Goal: Task Accomplishment & Management: Complete application form

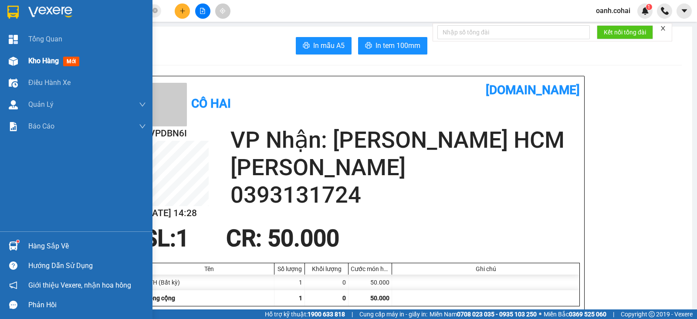
click at [37, 63] on span "Kho hàng" at bounding box center [43, 61] width 31 height 8
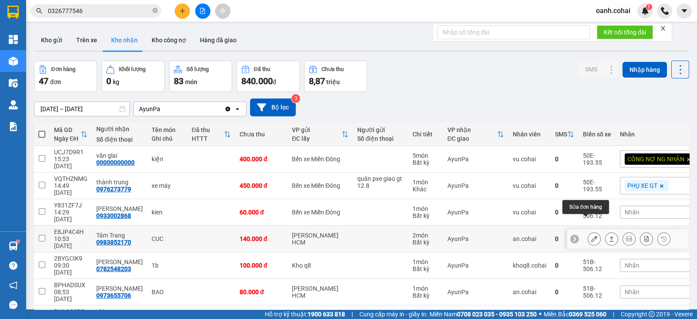
click at [591, 236] on icon at bounding box center [594, 239] width 6 height 6
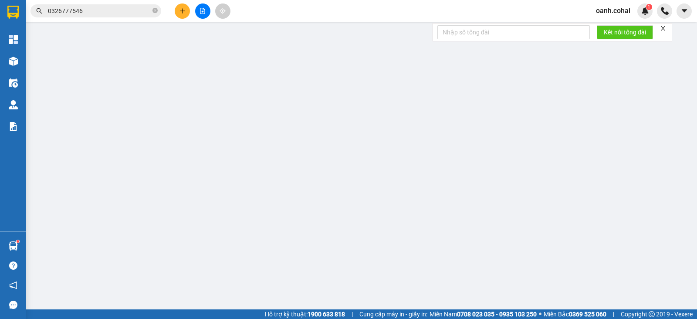
type input "0983852170"
type input "Tâm Trang"
type input "140.000"
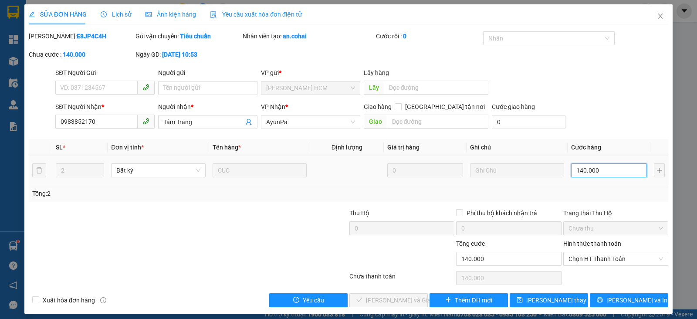
click at [619, 167] on input "140.000" at bounding box center [609, 170] width 76 height 14
type input "1"
type input "12"
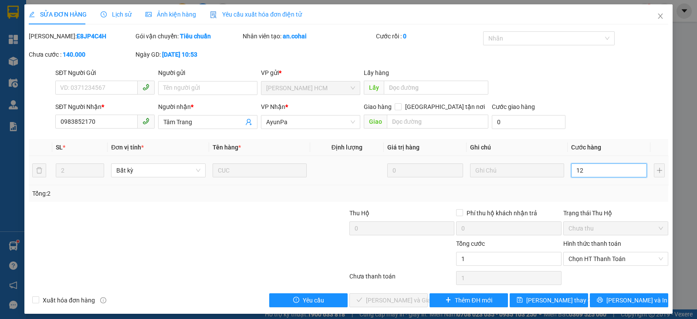
type input "12"
type input "120"
type input "120.000"
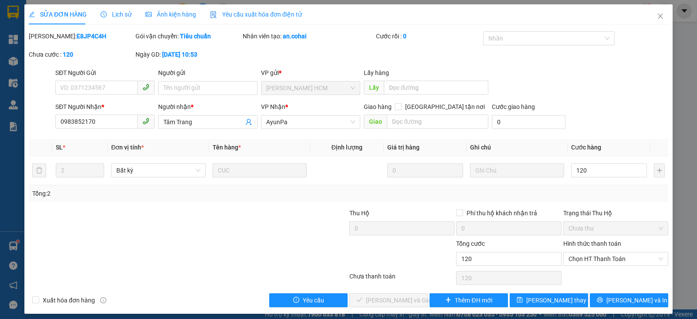
type input "120.000"
click at [624, 206] on div "Total Paid Fee 0 Total UnPaid Fee 140.000 Cash Collection Total Fee Mã ĐH: E8JP…" at bounding box center [349, 169] width 640 height 276
click at [626, 264] on span "Chọn HT Thanh Toán" at bounding box center [616, 258] width 95 height 13
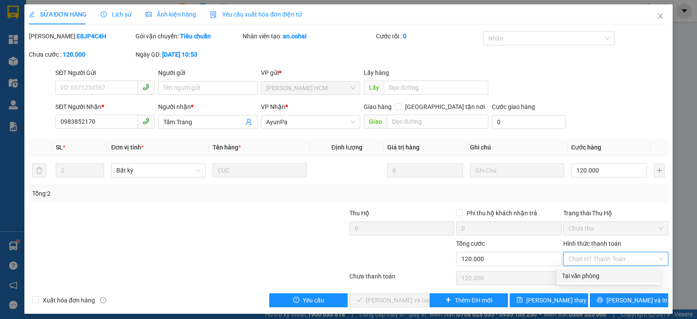
click at [580, 277] on div "Tại văn phòng" at bounding box center [608, 276] width 93 height 10
type input "0"
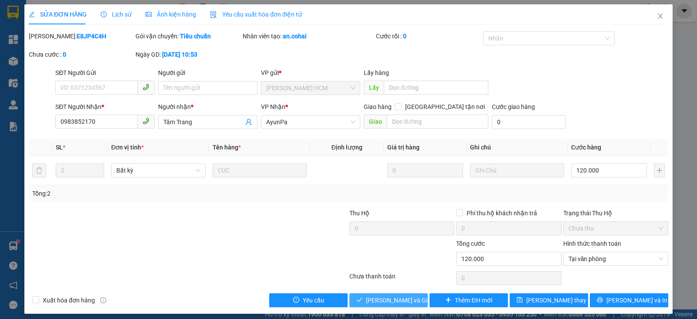
click at [374, 301] on span "[PERSON_NAME] và Giao hàng" at bounding box center [408, 301] width 84 height 10
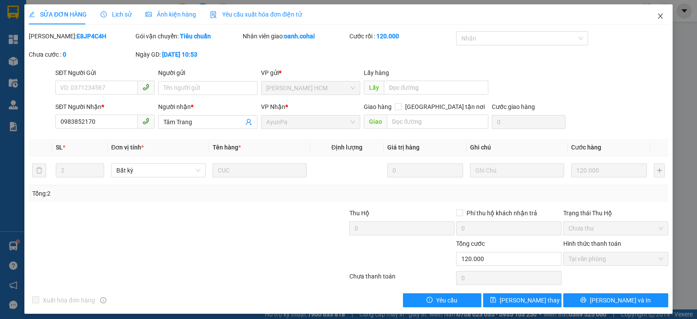
drag, startPoint x: 649, startPoint y: 14, endPoint x: 574, endPoint y: 313, distance: 308.9
click at [657, 14] on icon "close" at bounding box center [660, 16] width 7 height 7
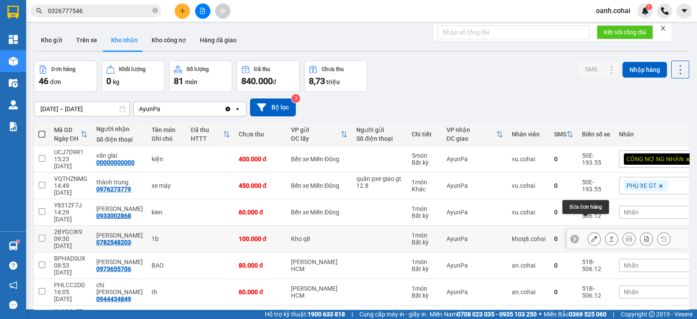
click at [591, 236] on icon at bounding box center [594, 239] width 6 height 6
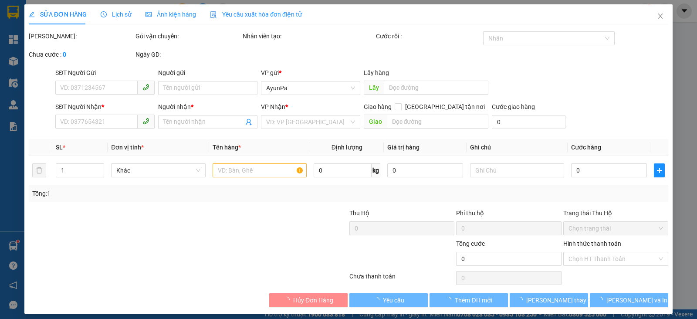
type input "0782548203"
type input "[PERSON_NAME]"
type input "100.000"
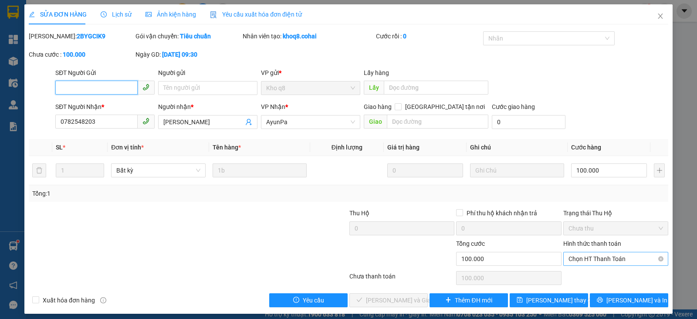
click at [589, 257] on span "Chọn HT Thanh Toán" at bounding box center [616, 258] width 95 height 13
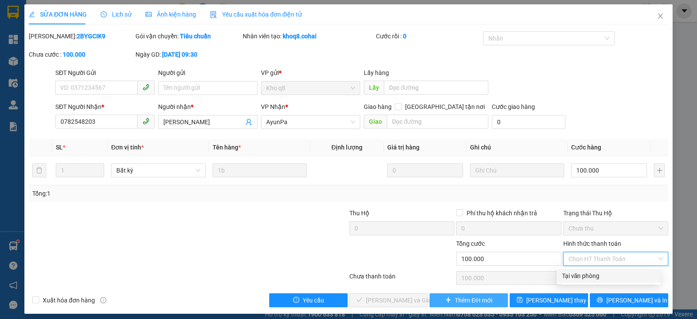
drag, startPoint x: 581, startPoint y: 274, endPoint x: 451, endPoint y: 296, distance: 132.1
click at [574, 277] on div "Tại văn phòng" at bounding box center [608, 276] width 93 height 10
type input "0"
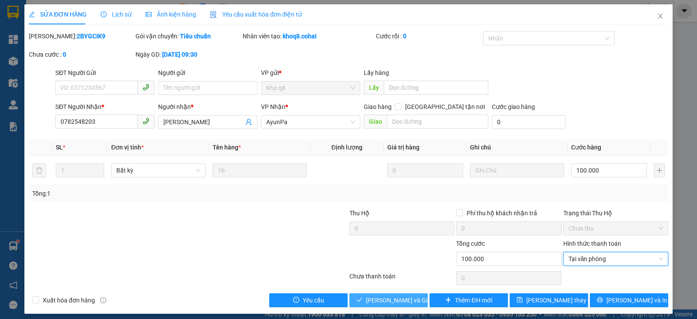
click at [389, 296] on span "[PERSON_NAME] và Giao hàng" at bounding box center [408, 301] width 84 height 10
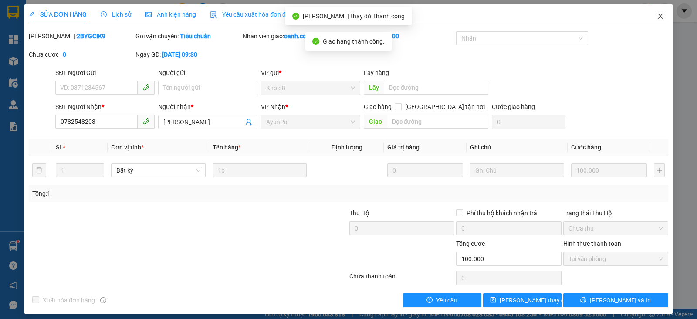
click at [657, 19] on span "Close" at bounding box center [661, 16] width 24 height 24
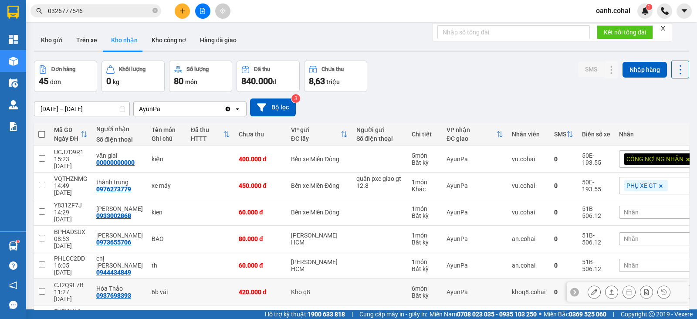
click at [591, 289] on icon at bounding box center [594, 292] width 6 height 6
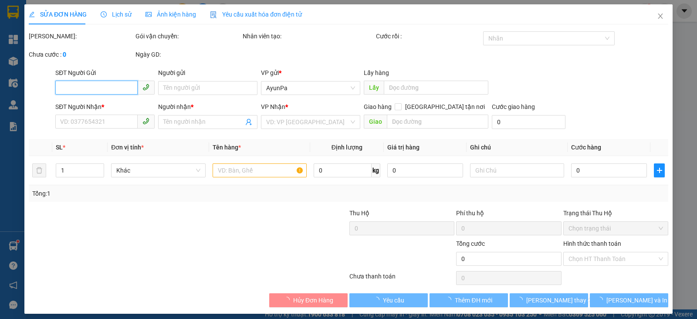
type input "0937698393"
type input "Hòa Thảo"
type input "420.000"
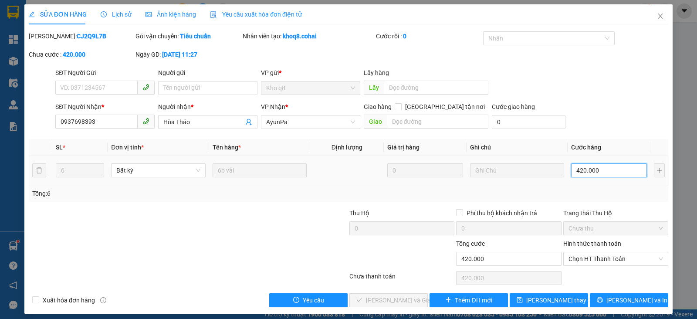
click at [603, 167] on input "420.000" at bounding box center [609, 170] width 76 height 14
type input "3"
type input "30"
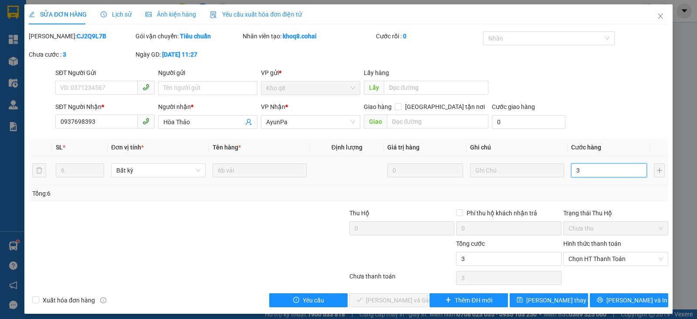
type input "30"
type input "300"
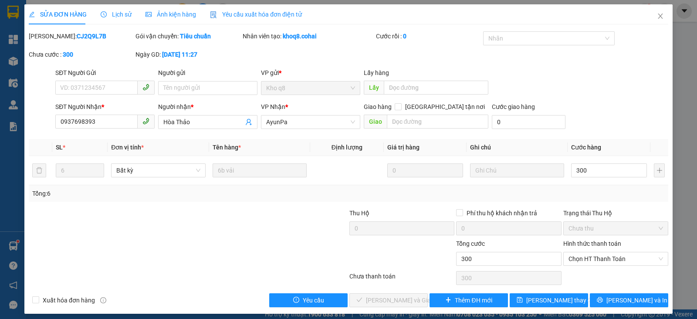
type input "300.000"
click at [615, 197] on div "Tổng: 6" at bounding box center [348, 194] width 633 height 10
drag, startPoint x: 624, startPoint y: 258, endPoint x: 615, endPoint y: 265, distance: 11.6
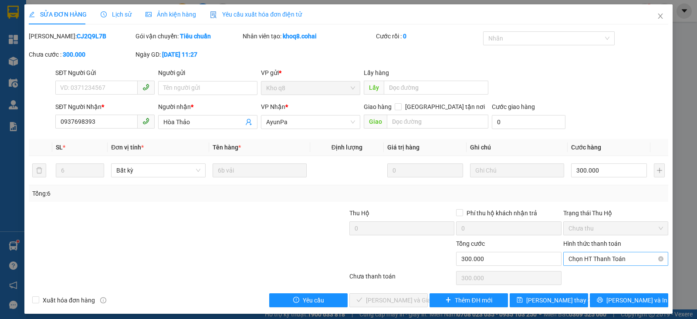
click at [623, 258] on span "Chọn HT Thanh Toán" at bounding box center [616, 258] width 95 height 13
click at [584, 278] on div "Tại văn phòng" at bounding box center [608, 276] width 93 height 10
type input "0"
drag, startPoint x: 404, startPoint y: 300, endPoint x: 413, endPoint y: 286, distance: 16.7
click at [413, 286] on div "Total Paid Fee 0 Total UnPaid Fee 420.000 Cash Collection Total Fee Mã ĐH: CJ2Q…" at bounding box center [349, 169] width 640 height 276
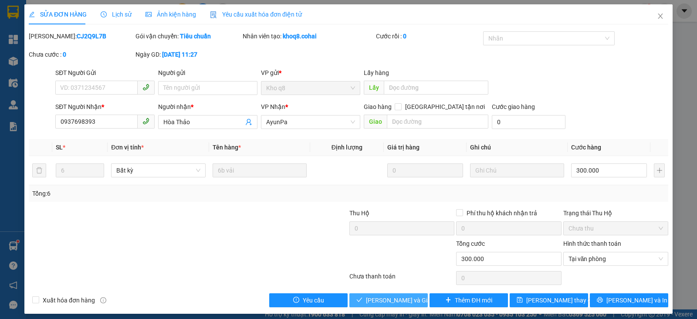
click at [385, 305] on button "[PERSON_NAME] và Giao hàng" at bounding box center [389, 300] width 78 height 14
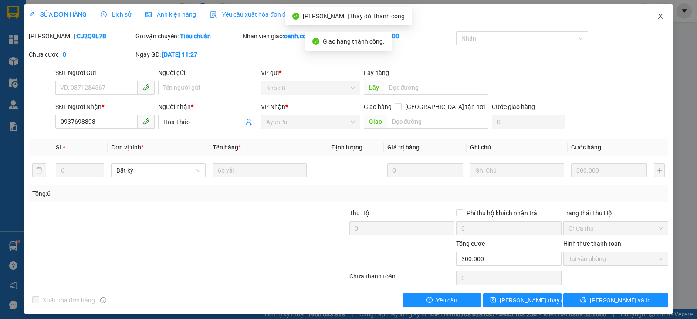
click at [657, 16] on icon "close" at bounding box center [660, 16] width 7 height 7
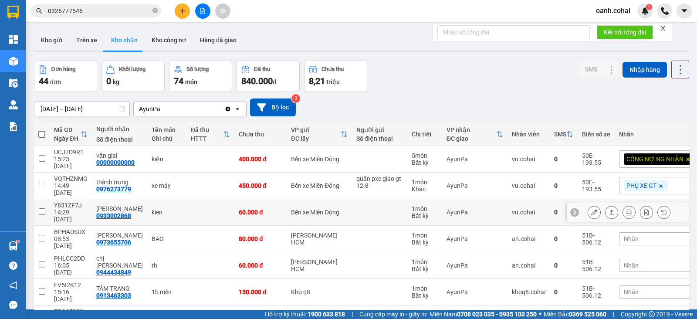
scroll to position [109, 0]
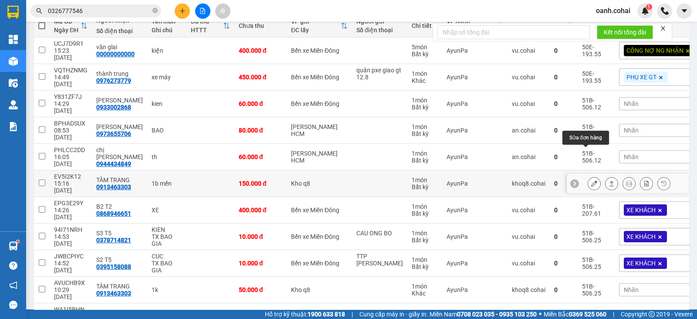
click at [590, 176] on button at bounding box center [594, 183] width 12 height 15
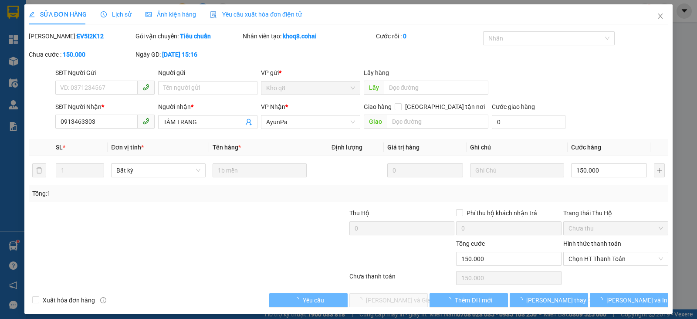
type input "0913463303"
type input "TÂM TRANG"
type input "150.000"
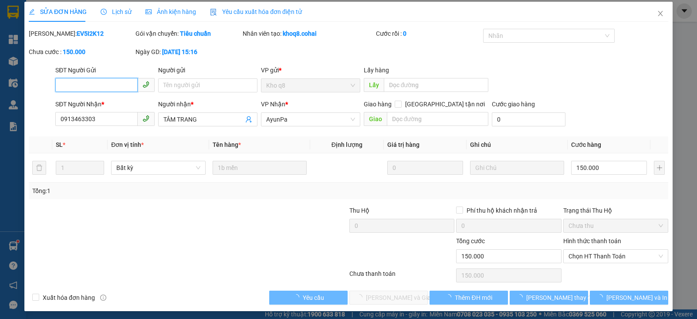
scroll to position [5, 0]
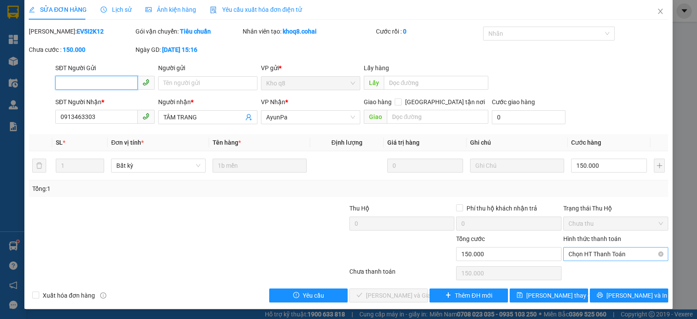
click at [598, 252] on span "Chọn HT Thanh Toán" at bounding box center [616, 254] width 95 height 13
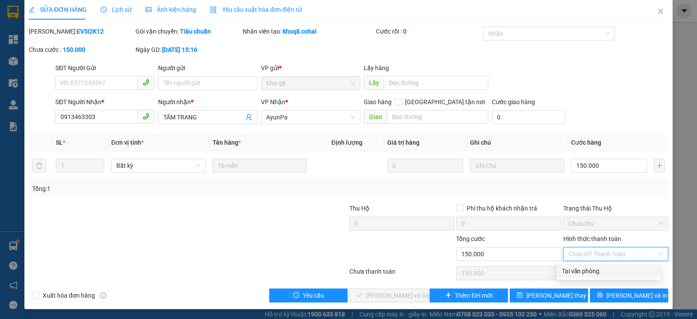
click at [585, 266] on div "Tại văn phòng" at bounding box center [608, 271] width 93 height 10
type input "0"
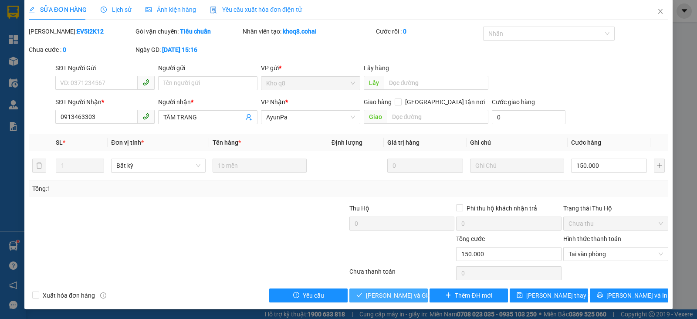
click at [382, 295] on span "[PERSON_NAME] và Giao hàng" at bounding box center [408, 296] width 84 height 10
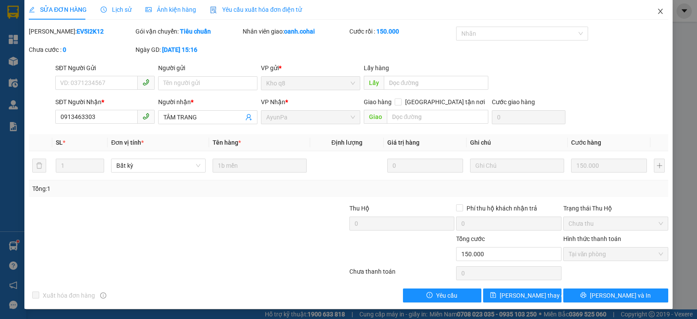
click at [657, 12] on icon "close" at bounding box center [660, 11] width 7 height 7
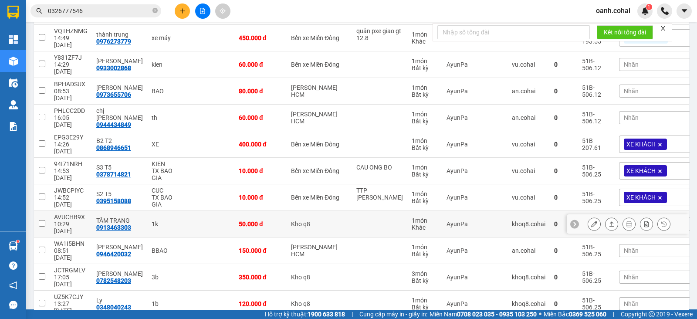
scroll to position [163, 0]
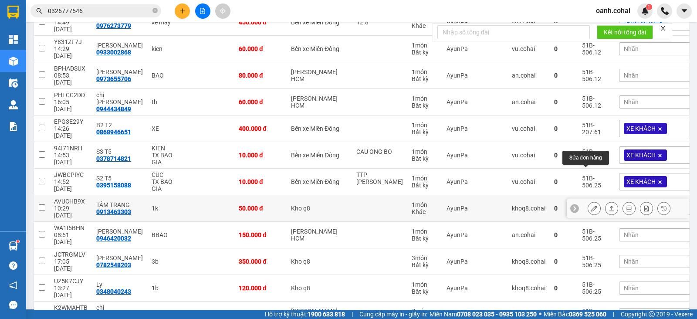
click at [591, 205] on icon at bounding box center [594, 208] width 6 height 6
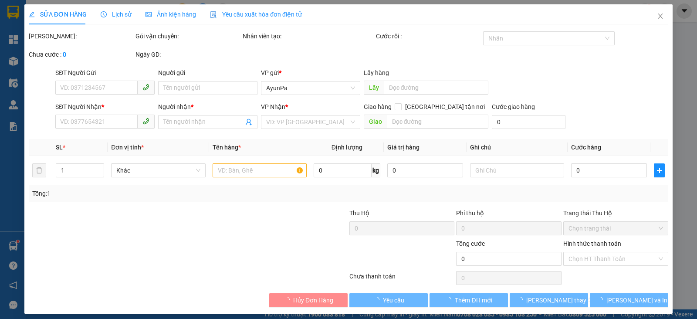
type input "0913463303"
type input "TÂM TRANG"
type input "50.000"
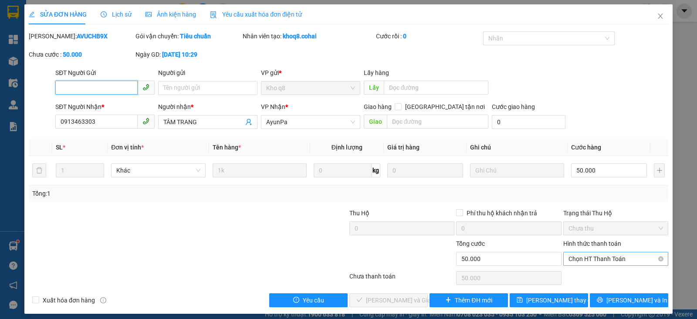
drag, startPoint x: 608, startPoint y: 258, endPoint x: 605, endPoint y: 262, distance: 5.3
click at [607, 260] on span "Chọn HT Thanh Toán" at bounding box center [616, 258] width 95 height 13
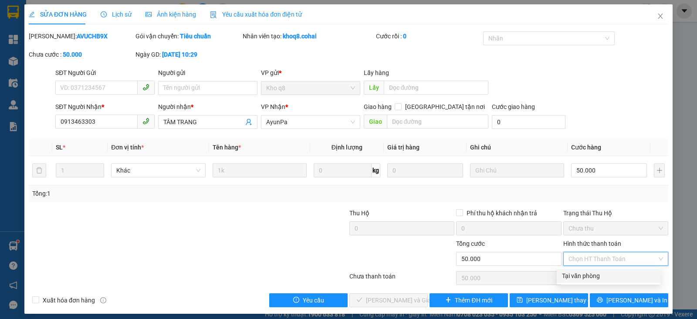
click at [581, 278] on div "Tại văn phòng" at bounding box center [608, 276] width 93 height 10
type input "0"
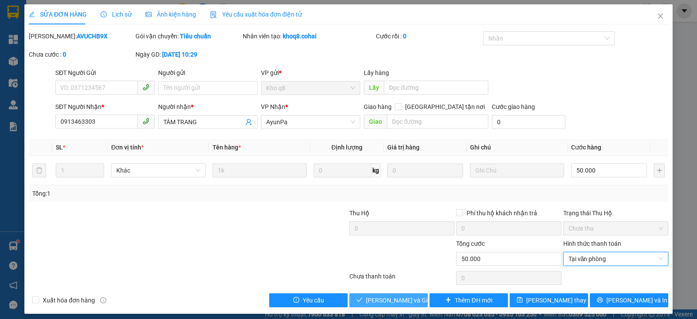
click at [375, 299] on span "[PERSON_NAME] và Giao hàng" at bounding box center [408, 301] width 84 height 10
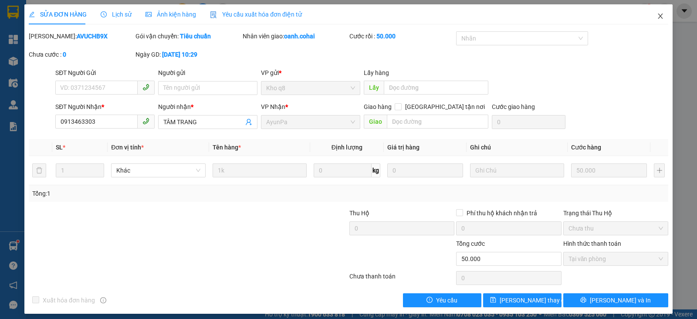
click at [657, 14] on icon "close" at bounding box center [660, 16] width 7 height 7
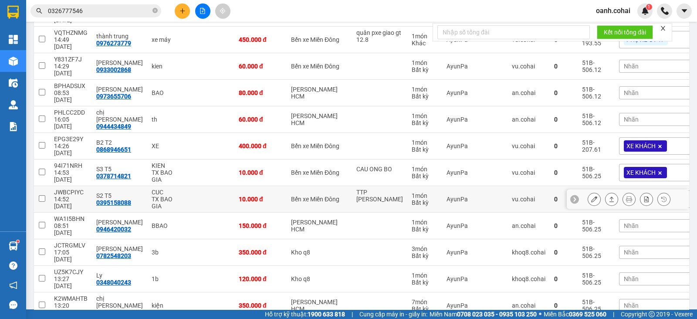
scroll to position [163, 0]
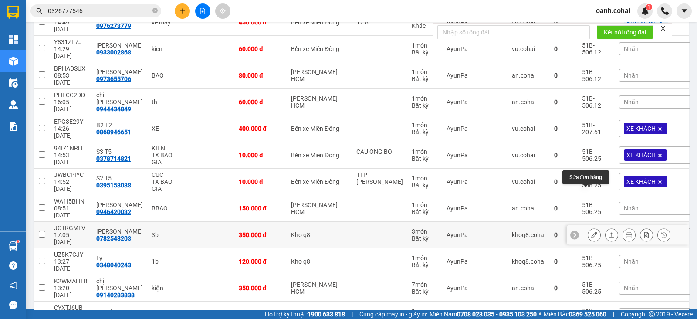
click at [591, 232] on icon at bounding box center [594, 235] width 6 height 6
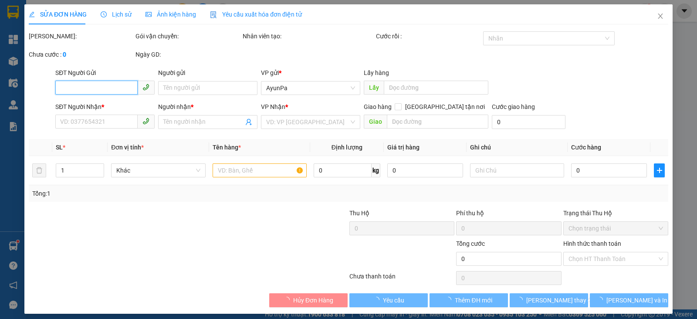
type input "0782548203"
type input "[PERSON_NAME]"
type input "350.000"
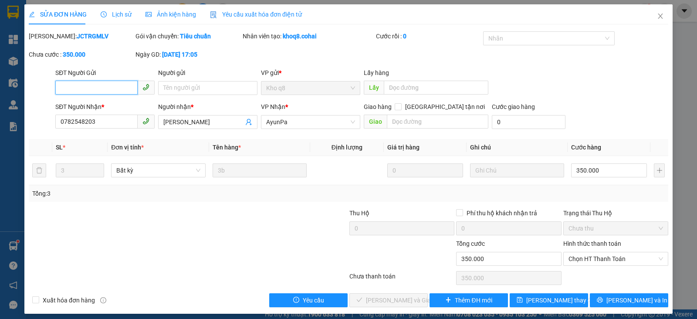
drag, startPoint x: 620, startPoint y: 259, endPoint x: 611, endPoint y: 266, distance: 11.4
click at [620, 260] on span "Chọn HT Thanh Toán" at bounding box center [616, 258] width 95 height 13
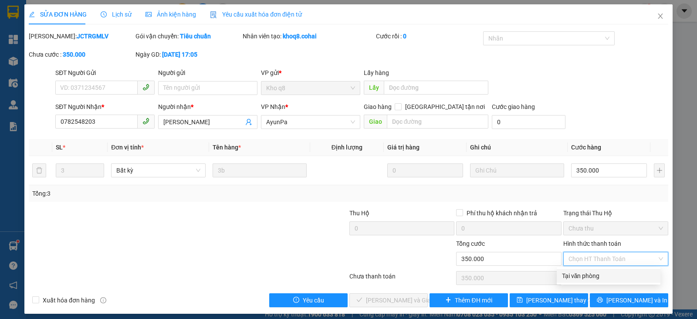
drag, startPoint x: 592, startPoint y: 275, endPoint x: 560, endPoint y: 278, distance: 31.9
click at [591, 275] on div "Tại văn phòng" at bounding box center [608, 276] width 93 height 10
type input "0"
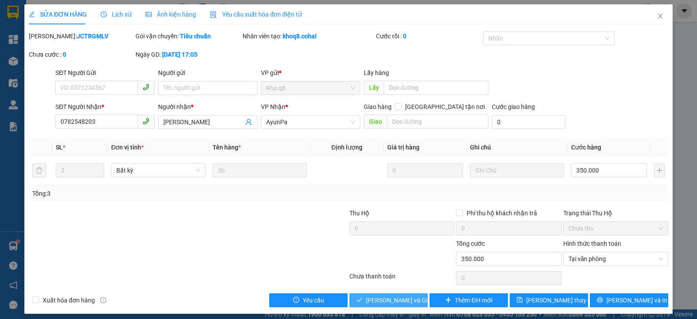
click at [375, 298] on span "[PERSON_NAME] và Giao hàng" at bounding box center [408, 301] width 84 height 10
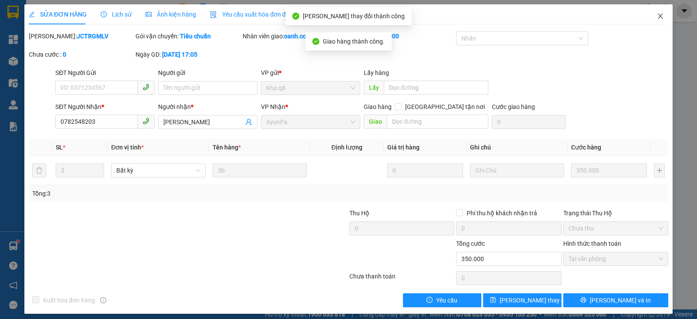
click at [657, 17] on icon "close" at bounding box center [660, 16] width 7 height 7
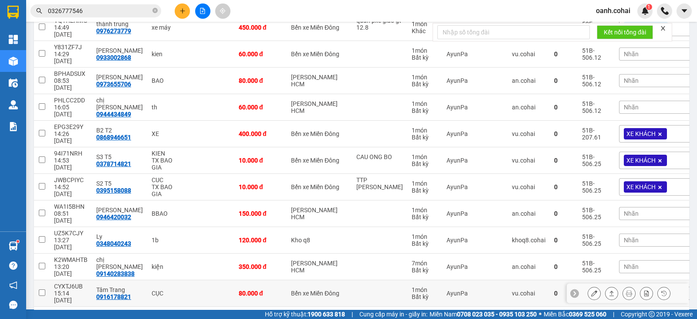
scroll to position [163, 0]
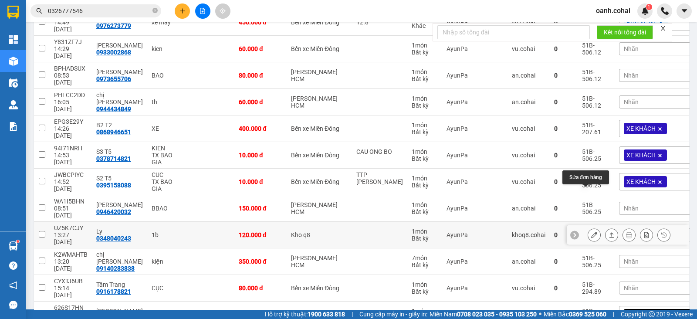
click at [591, 232] on icon at bounding box center [594, 235] width 6 height 6
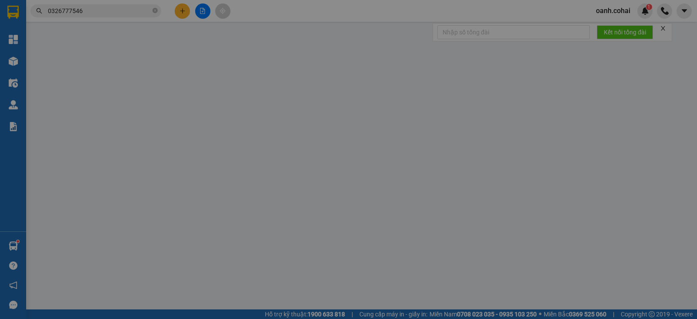
type input "0348040243"
type input "Ly"
type input "120.000"
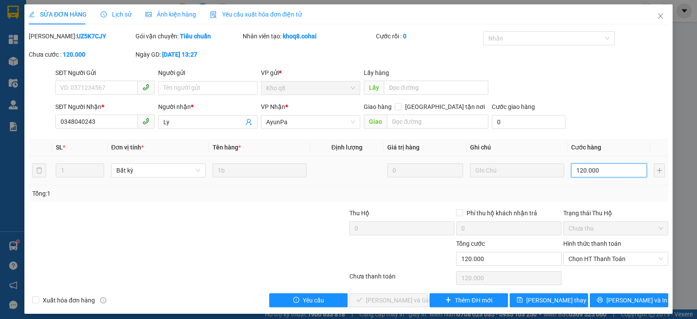
click at [612, 169] on input "120.000" at bounding box center [609, 170] width 76 height 14
type input "1"
type input "10"
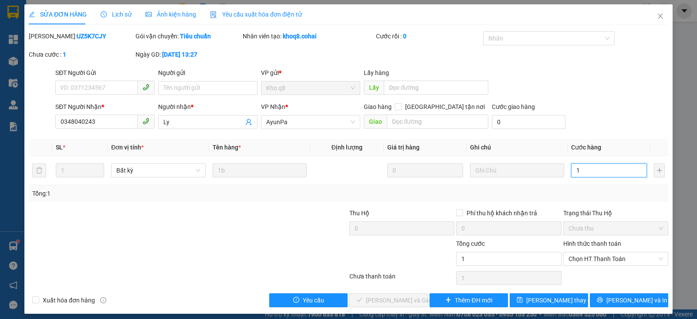
type input "10"
type input "100"
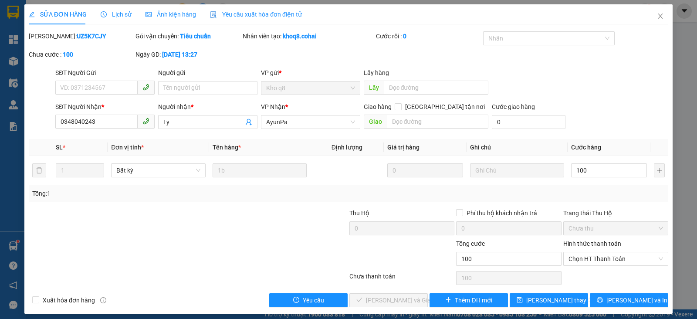
type input "100.000"
click at [616, 201] on div "Total Paid Fee 0 Total UnPaid Fee 120.000 Cash Collection Total Fee Mã ĐH: UZ5K…" at bounding box center [349, 169] width 640 height 276
click at [605, 257] on span "Chọn HT Thanh Toán" at bounding box center [616, 258] width 95 height 13
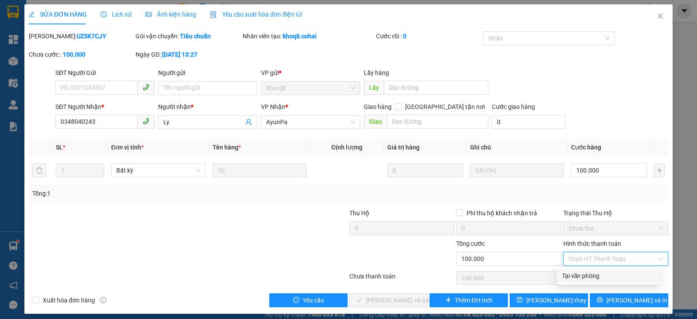
click at [594, 269] on div "Tại văn phòng" at bounding box center [609, 276] width 104 height 14
type input "0"
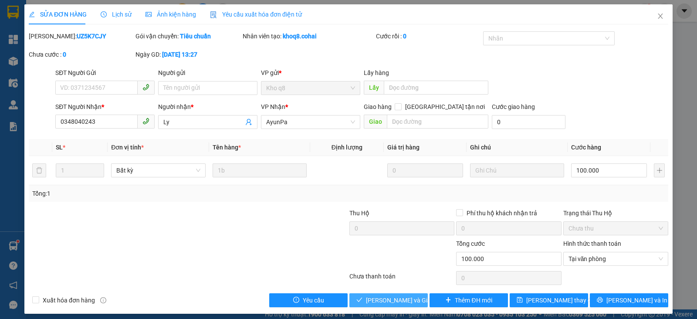
click at [387, 304] on span "[PERSON_NAME] và Giao hàng" at bounding box center [408, 301] width 84 height 10
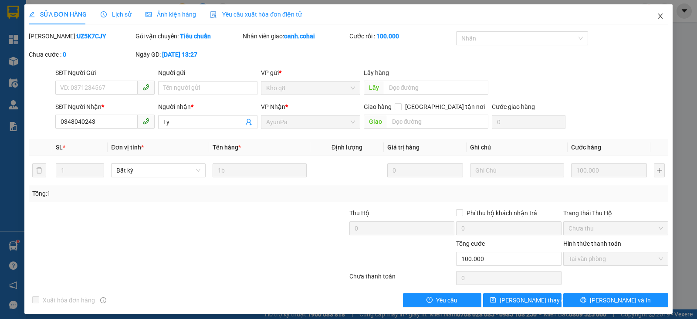
click at [658, 15] on icon "close" at bounding box center [660, 16] width 5 height 5
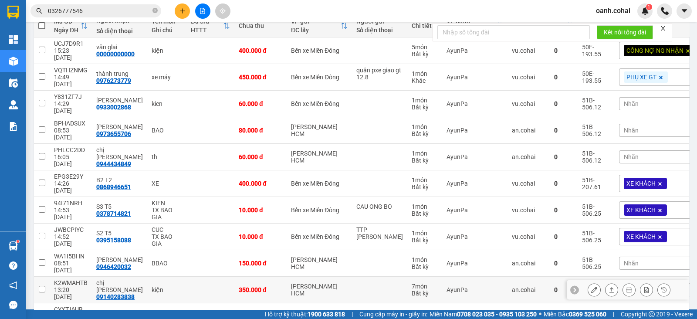
scroll to position [218, 0]
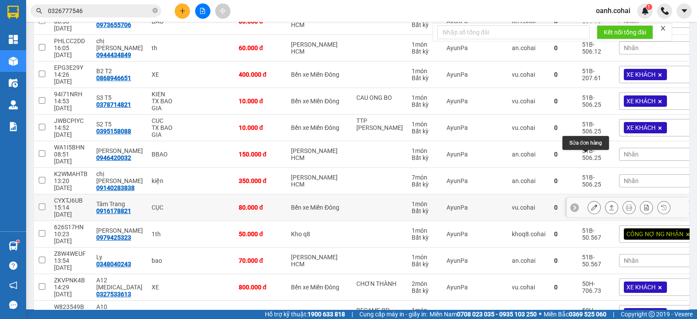
click at [591, 204] on icon at bounding box center [594, 207] width 6 height 6
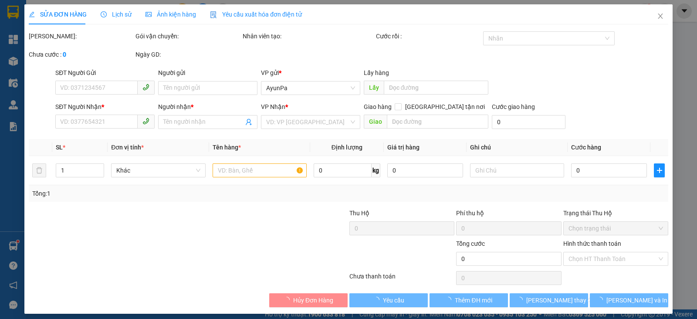
type input "0916178821"
type input "Tâm Trang"
type input "80.000"
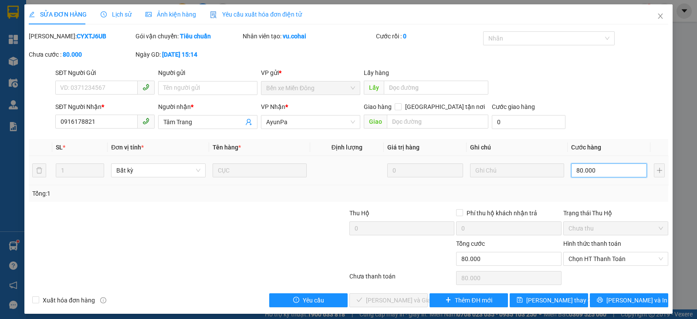
click at [618, 170] on input "80.000" at bounding box center [609, 170] width 76 height 14
type input "7"
type input "70"
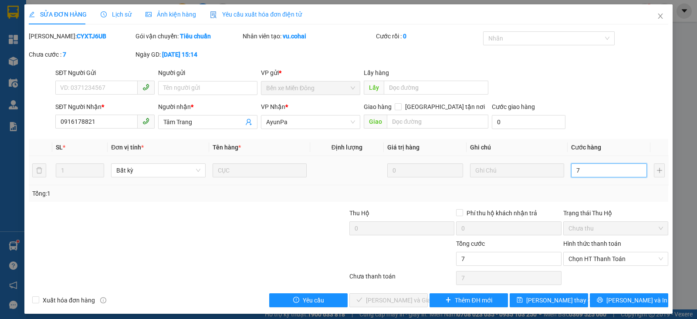
type input "70"
type input "70.000"
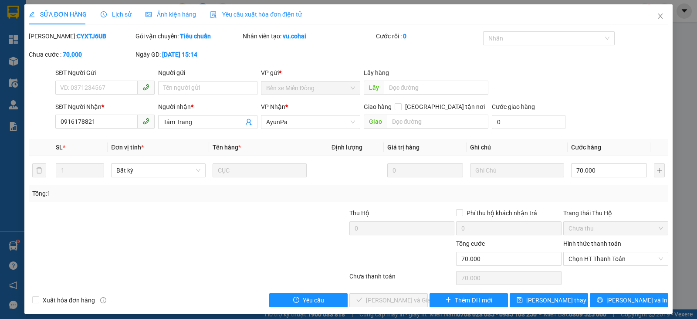
drag, startPoint x: 631, startPoint y: 205, endPoint x: 612, endPoint y: 245, distance: 44.1
click at [631, 206] on div "Total Paid Fee 0 Total UnPaid Fee 80.000 Cash Collection Total Fee Mã ĐH: CYXTJ…" at bounding box center [349, 169] width 640 height 276
click at [608, 261] on span "Chọn HT Thanh Toán" at bounding box center [616, 258] width 95 height 13
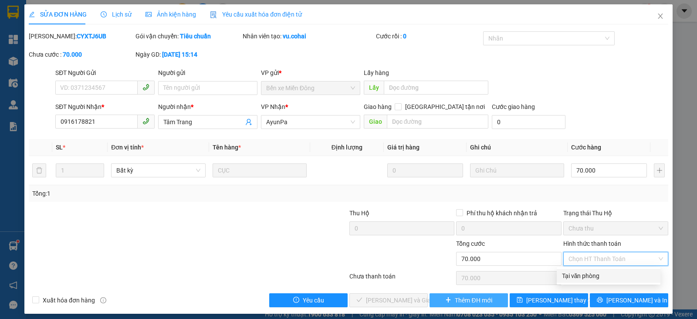
drag, startPoint x: 589, startPoint y: 272, endPoint x: 456, endPoint y: 299, distance: 135.5
click at [586, 274] on div "Tại văn phòng" at bounding box center [608, 276] width 93 height 10
type input "0"
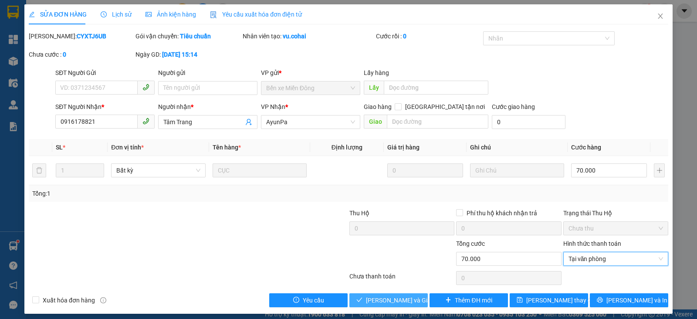
click at [381, 296] on span "[PERSON_NAME] và Giao hàng" at bounding box center [408, 301] width 84 height 10
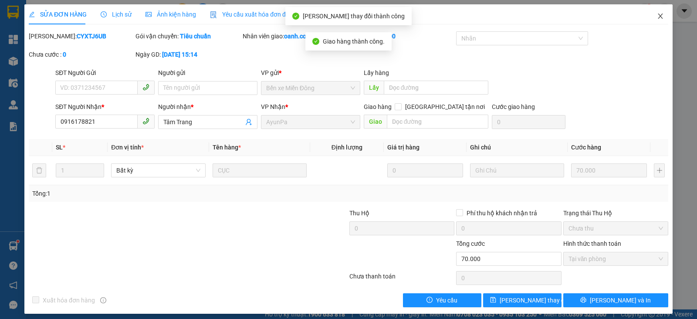
drag, startPoint x: 651, startPoint y: 15, endPoint x: 625, endPoint y: 41, distance: 37.3
click at [657, 15] on icon "close" at bounding box center [660, 16] width 7 height 7
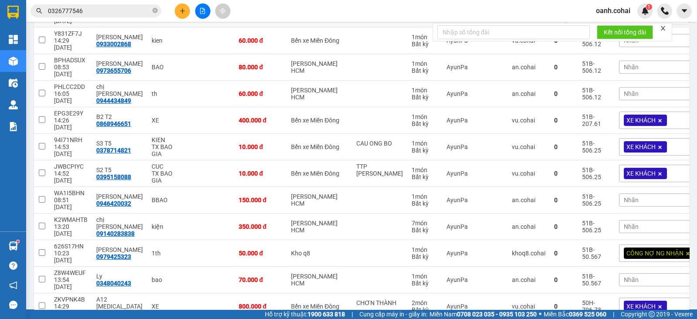
scroll to position [218, 0]
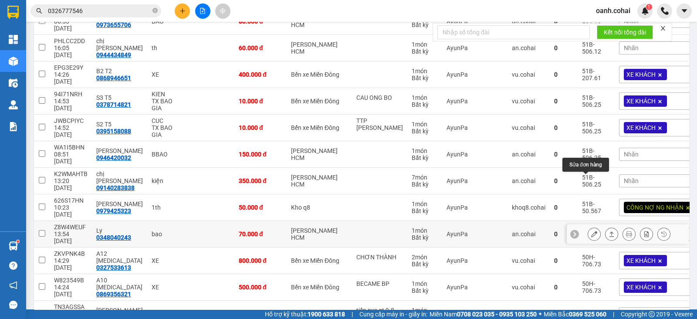
click at [591, 231] on icon at bounding box center [594, 234] width 6 height 6
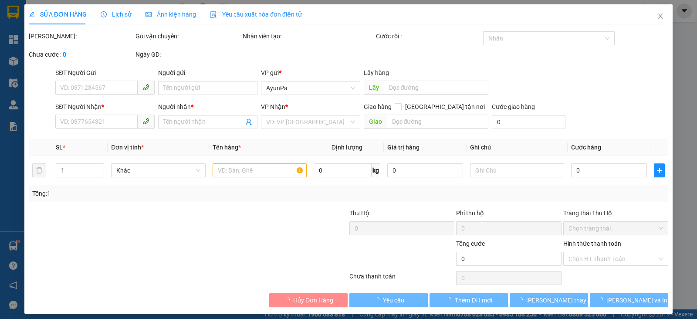
type input "0348040243"
type input "Ly"
type input "70.000"
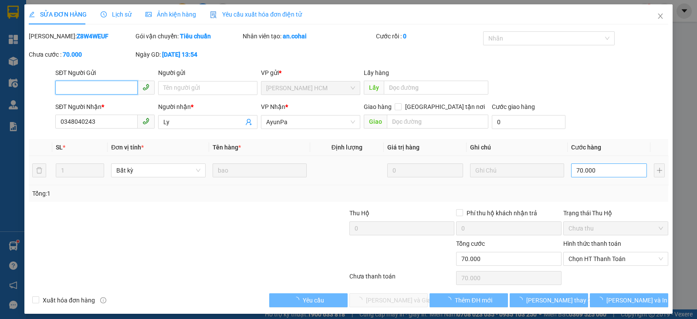
scroll to position [0, 0]
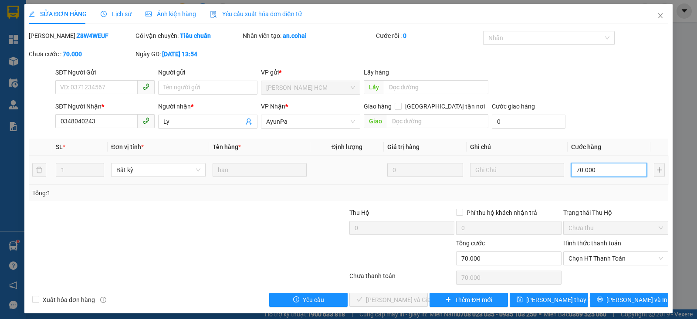
click at [607, 169] on input "70.000" at bounding box center [609, 170] width 76 height 14
type input "6"
type input "60"
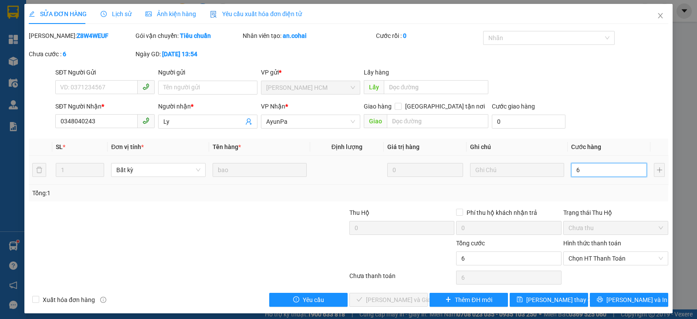
type input "60"
type input "60.000"
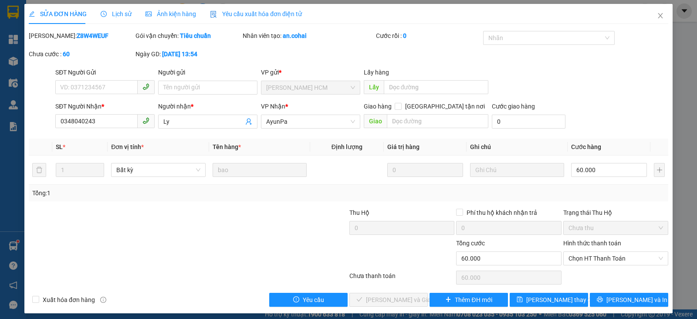
drag, startPoint x: 617, startPoint y: 199, endPoint x: 618, endPoint y: 209, distance: 10.1
click at [617, 200] on div "Tổng: 1" at bounding box center [349, 193] width 640 height 17
click at [608, 262] on span "Chọn HT Thanh Toán" at bounding box center [616, 258] width 95 height 13
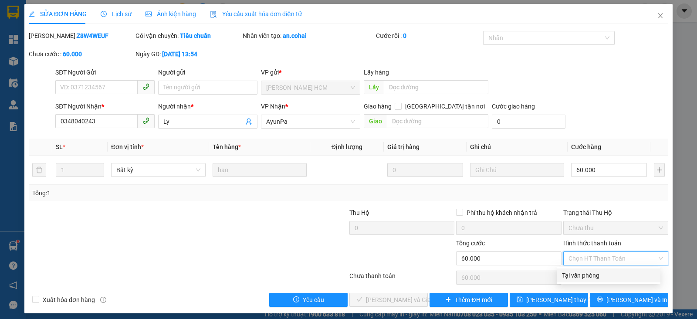
click at [583, 273] on div "Tại văn phòng" at bounding box center [608, 276] width 93 height 10
type input "0"
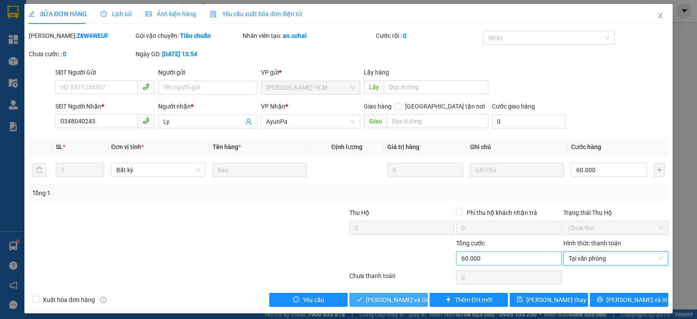
drag, startPoint x: 398, startPoint y: 300, endPoint x: 453, endPoint y: 256, distance: 71.1
click at [398, 299] on span "[PERSON_NAME] và Giao hàng" at bounding box center [408, 300] width 84 height 10
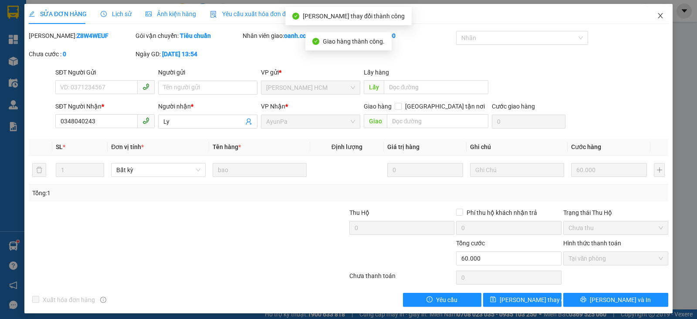
click at [657, 16] on icon "close" at bounding box center [660, 15] width 7 height 7
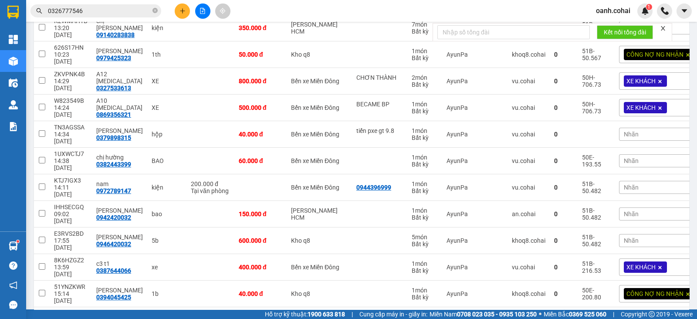
scroll to position [381, 0]
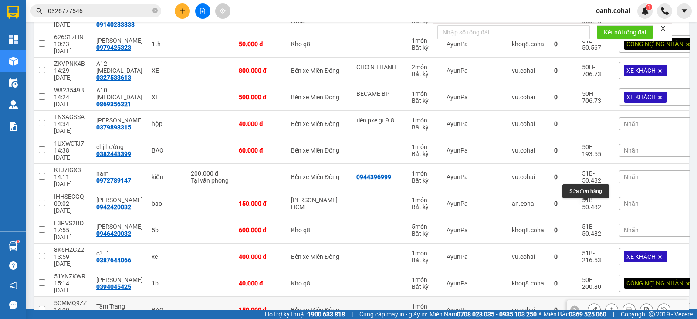
click at [591, 307] on icon at bounding box center [594, 310] width 6 height 6
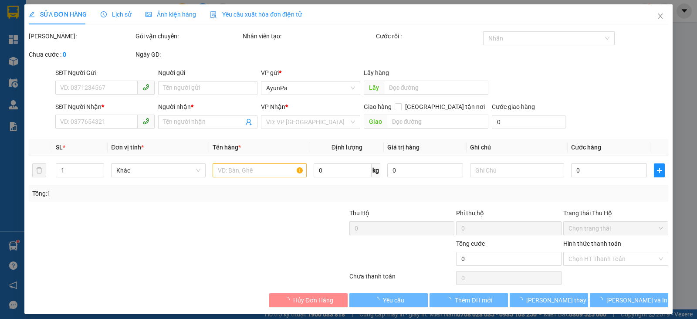
type input "0946178821"
type input "Tâm Trang"
type input "150.000"
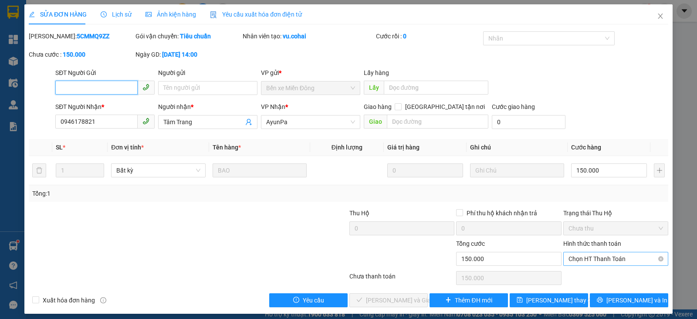
drag, startPoint x: 623, startPoint y: 259, endPoint x: 617, endPoint y: 266, distance: 9.3
click at [623, 260] on span "Chọn HT Thanh Toán" at bounding box center [616, 258] width 95 height 13
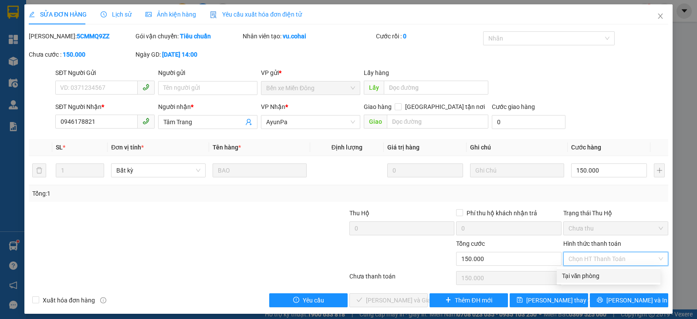
click at [586, 278] on div "Tại văn phòng" at bounding box center [608, 276] width 93 height 10
type input "0"
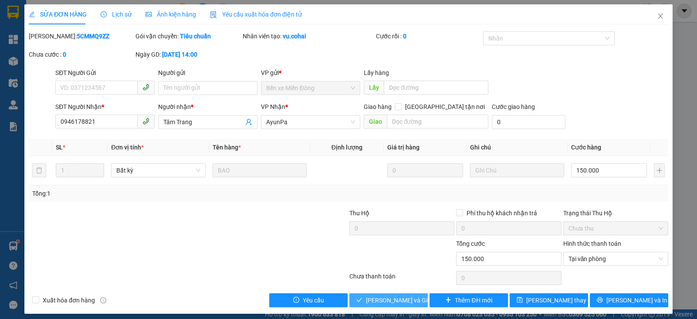
click at [386, 296] on span "[PERSON_NAME] và Giao hàng" at bounding box center [408, 301] width 84 height 10
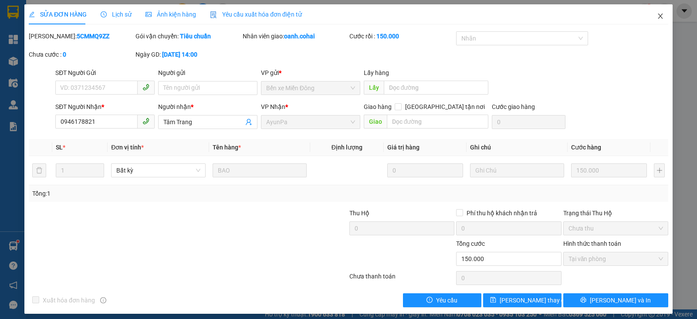
click at [658, 17] on icon "close" at bounding box center [660, 16] width 5 height 5
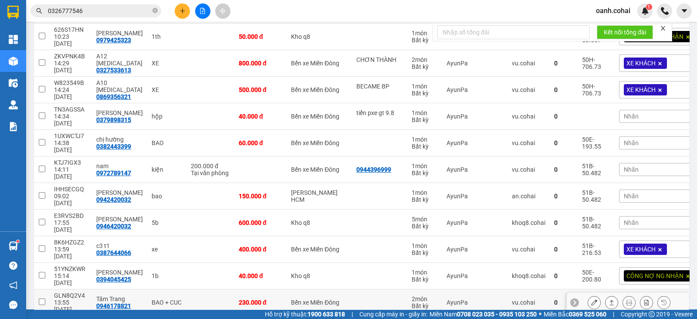
scroll to position [435, 0]
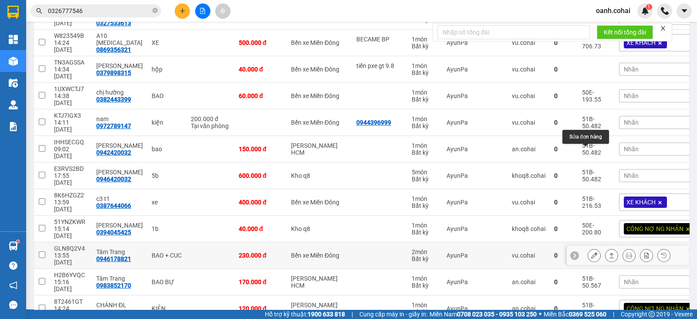
click at [591, 252] on icon at bounding box center [594, 255] width 6 height 6
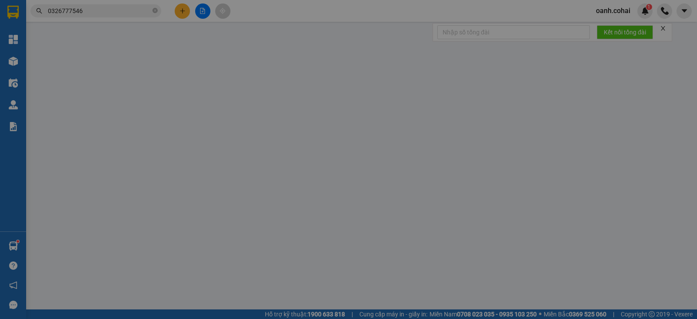
type input "0946178821"
type input "Tâm Trang"
type input "230.000"
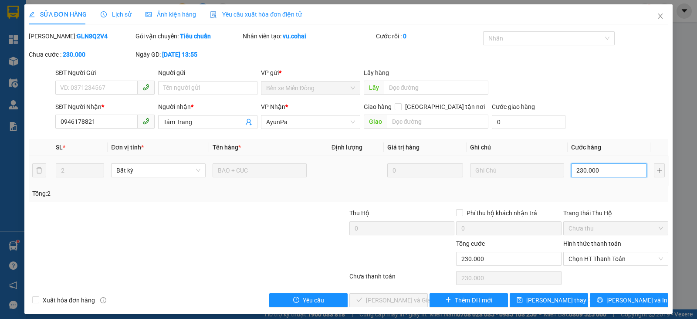
click at [615, 172] on input "230.000" at bounding box center [609, 170] width 76 height 14
type input "2"
type input "20"
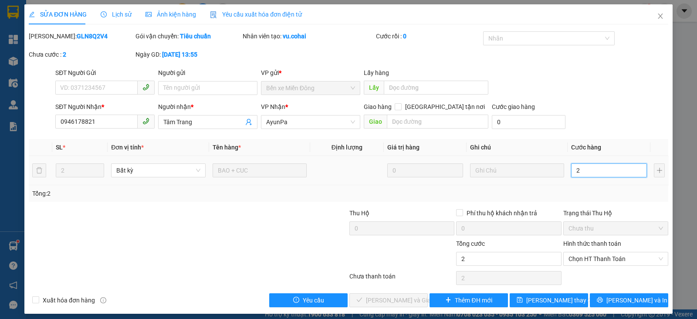
type input "20"
type input "200"
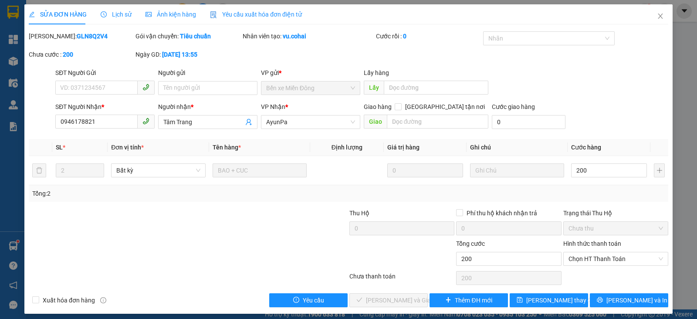
type input "200.000"
click at [613, 192] on div "Tổng: 2" at bounding box center [348, 194] width 633 height 10
click at [614, 255] on span "Chọn HT Thanh Toán" at bounding box center [616, 258] width 95 height 13
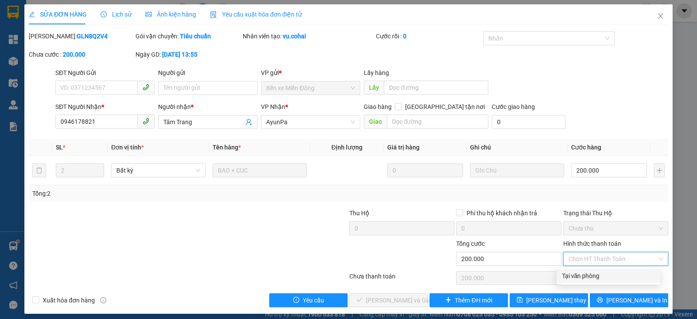
drag, startPoint x: 595, startPoint y: 272, endPoint x: 577, endPoint y: 281, distance: 20.1
click at [595, 272] on div "Tại văn phòng" at bounding box center [608, 276] width 93 height 10
type input "0"
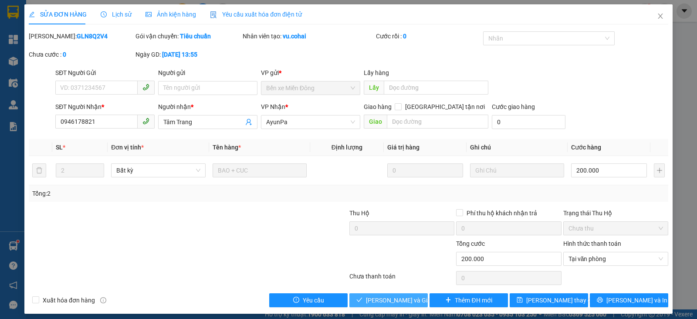
drag, startPoint x: 397, startPoint y: 297, endPoint x: 455, endPoint y: 250, distance: 75.0
click at [397, 296] on span "[PERSON_NAME] và Giao hàng" at bounding box center [408, 301] width 84 height 10
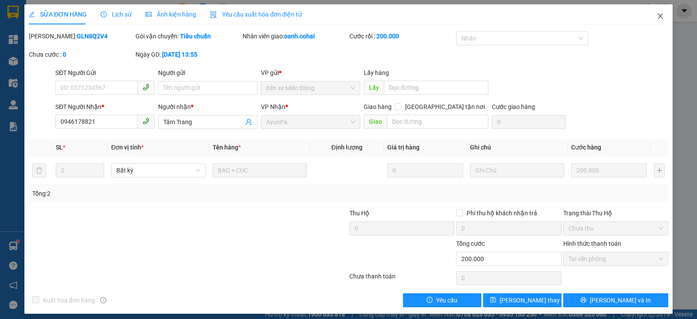
click at [657, 16] on icon "close" at bounding box center [660, 16] width 7 height 7
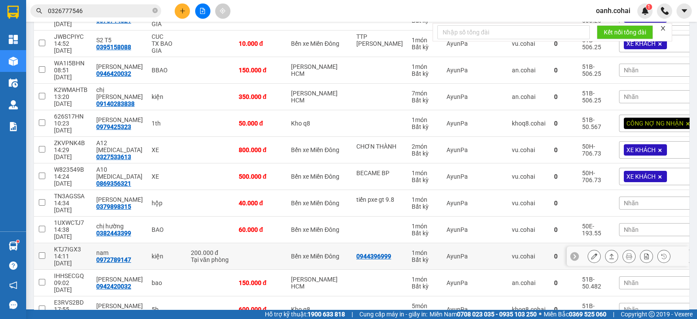
scroll to position [327, 0]
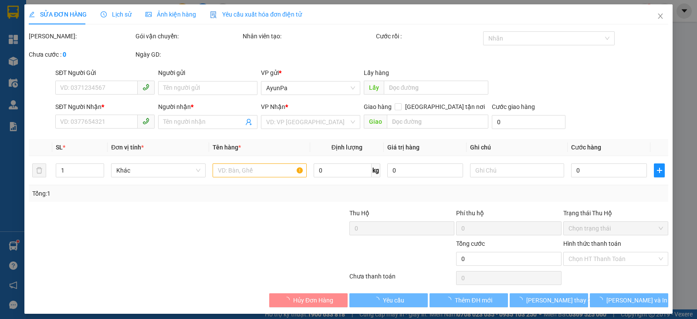
type input "0983852170"
type input "Tâm Trang"
type input "170.000"
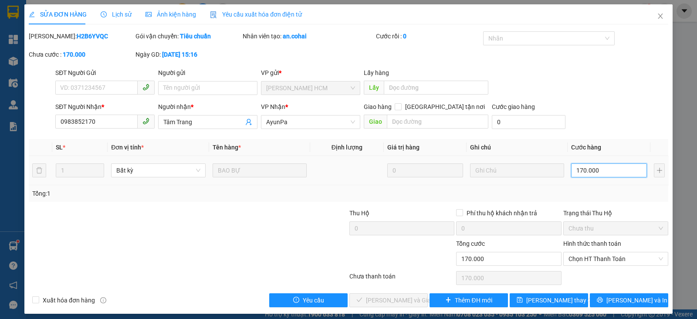
click at [612, 170] on input "170.000" at bounding box center [609, 170] width 76 height 14
type input "1"
type input "15"
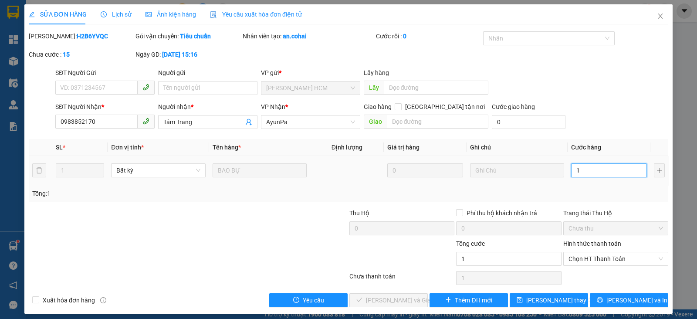
type input "15"
type input "150"
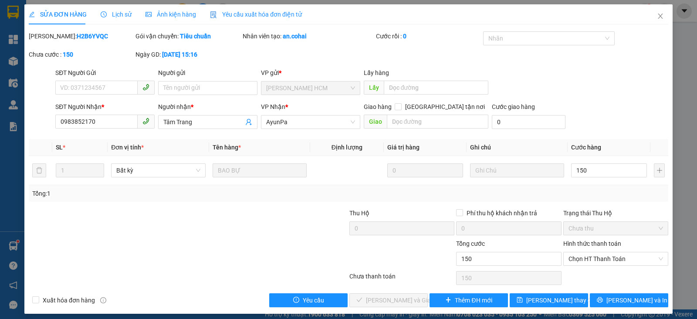
type input "150.000"
click at [609, 201] on div "Total Paid Fee 0 Total UnPaid Fee 170.000 Cash Collection Total Fee Mã ĐH: H2B6…" at bounding box center [349, 169] width 640 height 276
click at [605, 256] on span "Chọn HT Thanh Toán" at bounding box center [616, 258] width 95 height 13
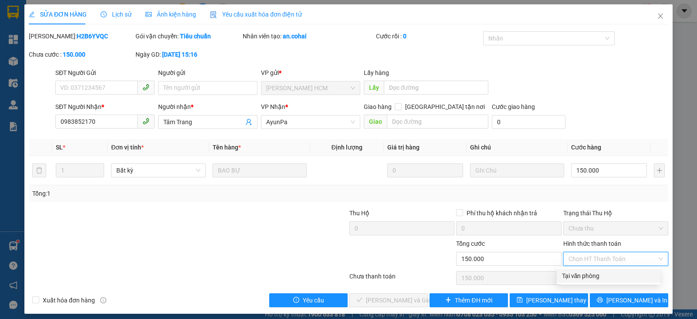
click at [588, 275] on div "Tại văn phòng" at bounding box center [608, 276] width 93 height 10
type input "0"
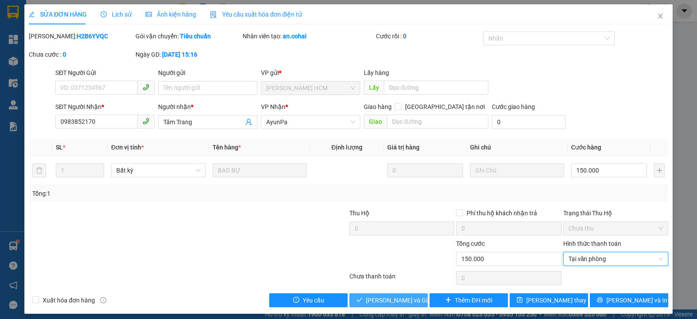
click at [389, 301] on span "[PERSON_NAME] và Giao hàng" at bounding box center [408, 301] width 84 height 10
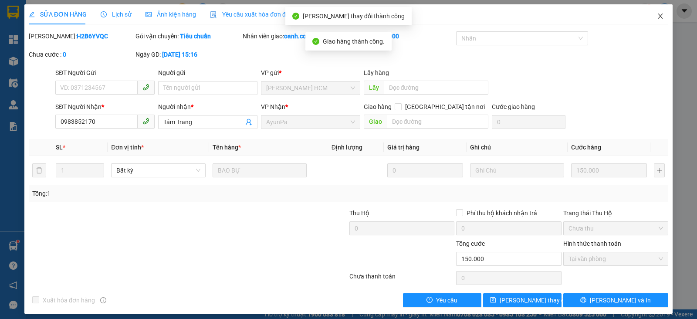
drag, startPoint x: 655, startPoint y: 18, endPoint x: 658, endPoint y: 9, distance: 10.1
click at [656, 14] on span "Close" at bounding box center [661, 16] width 24 height 24
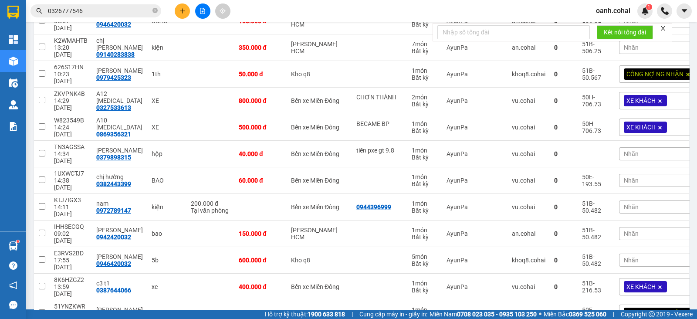
scroll to position [316, 0]
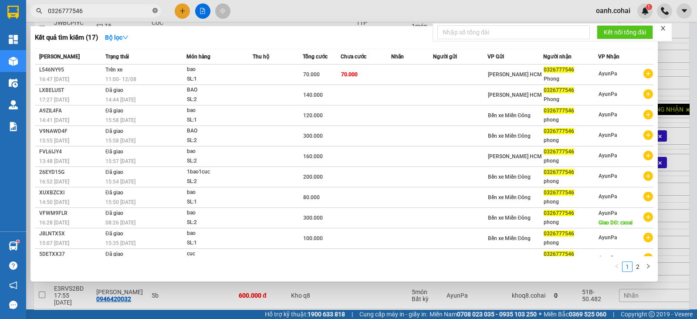
click at [154, 10] on icon "close-circle" at bounding box center [155, 10] width 5 height 5
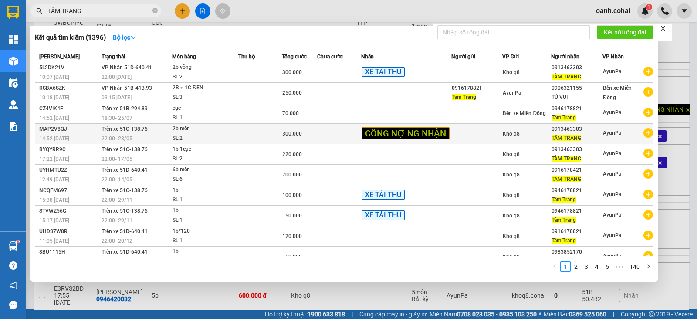
scroll to position [0, 0]
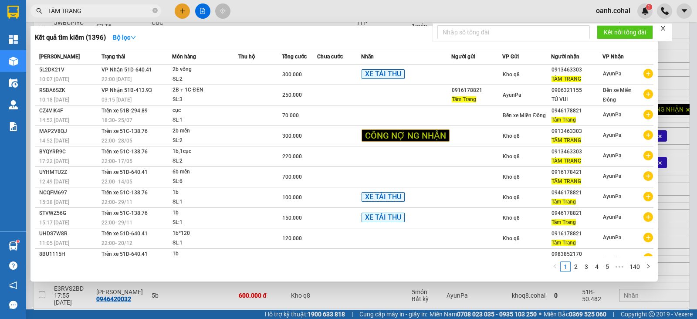
type input "TÂM TRANG"
click at [156, 10] on icon "close-circle" at bounding box center [155, 10] width 5 height 5
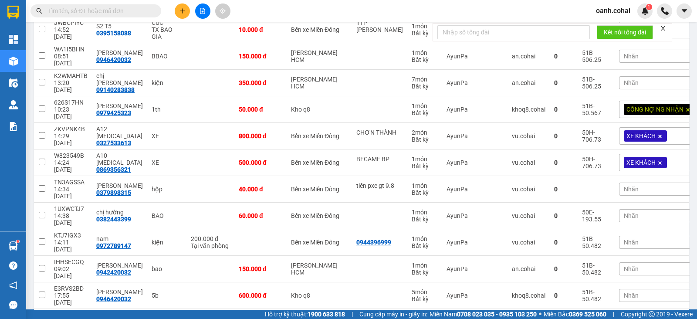
click at [143, 9] on input "text" at bounding box center [99, 11] width 103 height 10
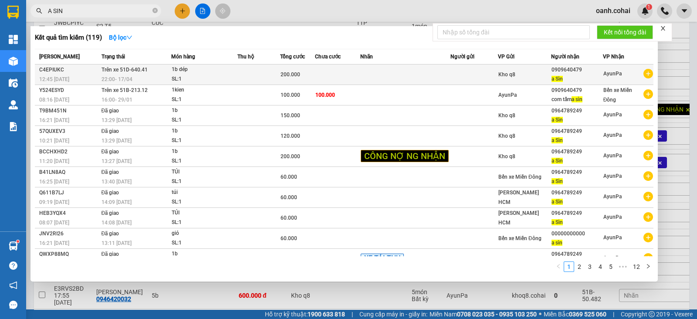
type input "A SIN"
click at [315, 75] on td at bounding box center [337, 75] width 45 height 20
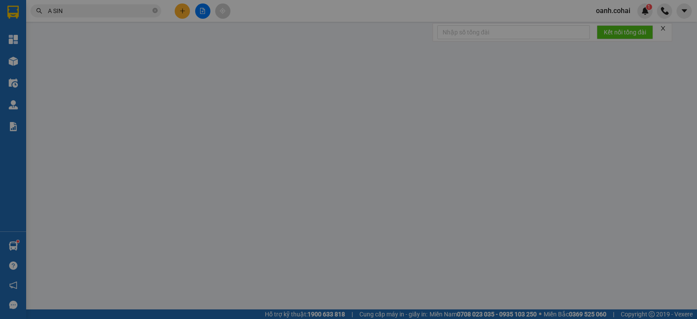
type input "0909640479"
type input "a Sìn"
type input "200.000"
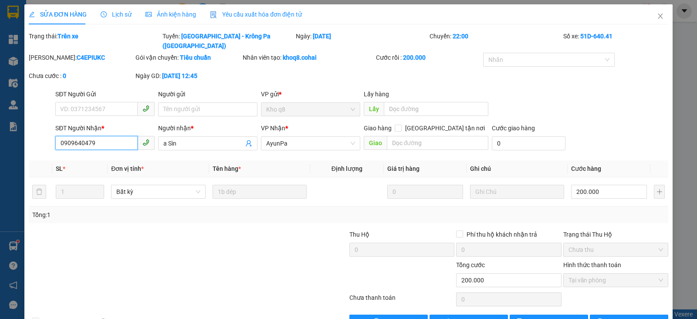
drag, startPoint x: 56, startPoint y: 132, endPoint x: 82, endPoint y: 138, distance: 26.0
click at [112, 136] on input "0909640479" at bounding box center [96, 143] width 82 height 14
